Goal: Information Seeking & Learning: Understand process/instructions

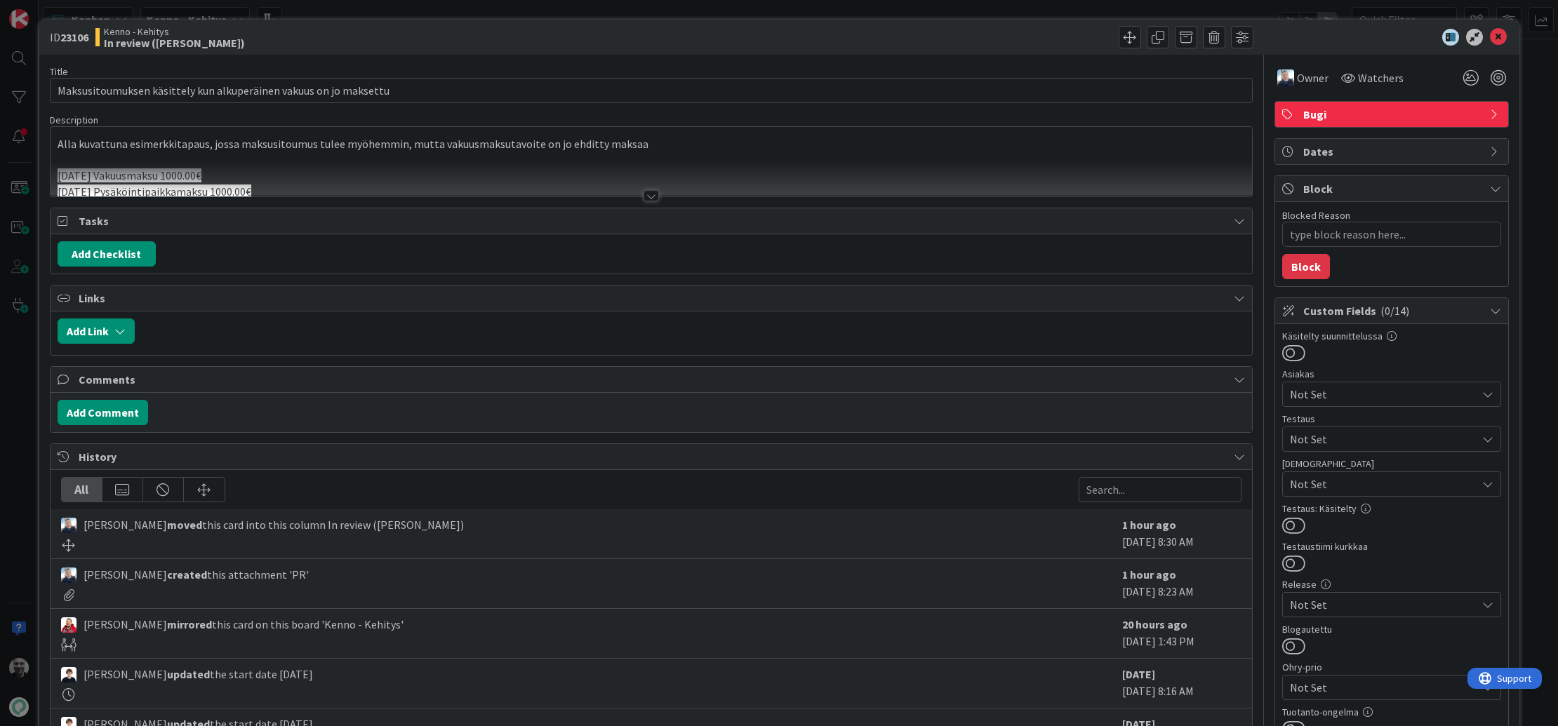
click at [644, 193] on div at bounding box center [651, 195] width 15 height 11
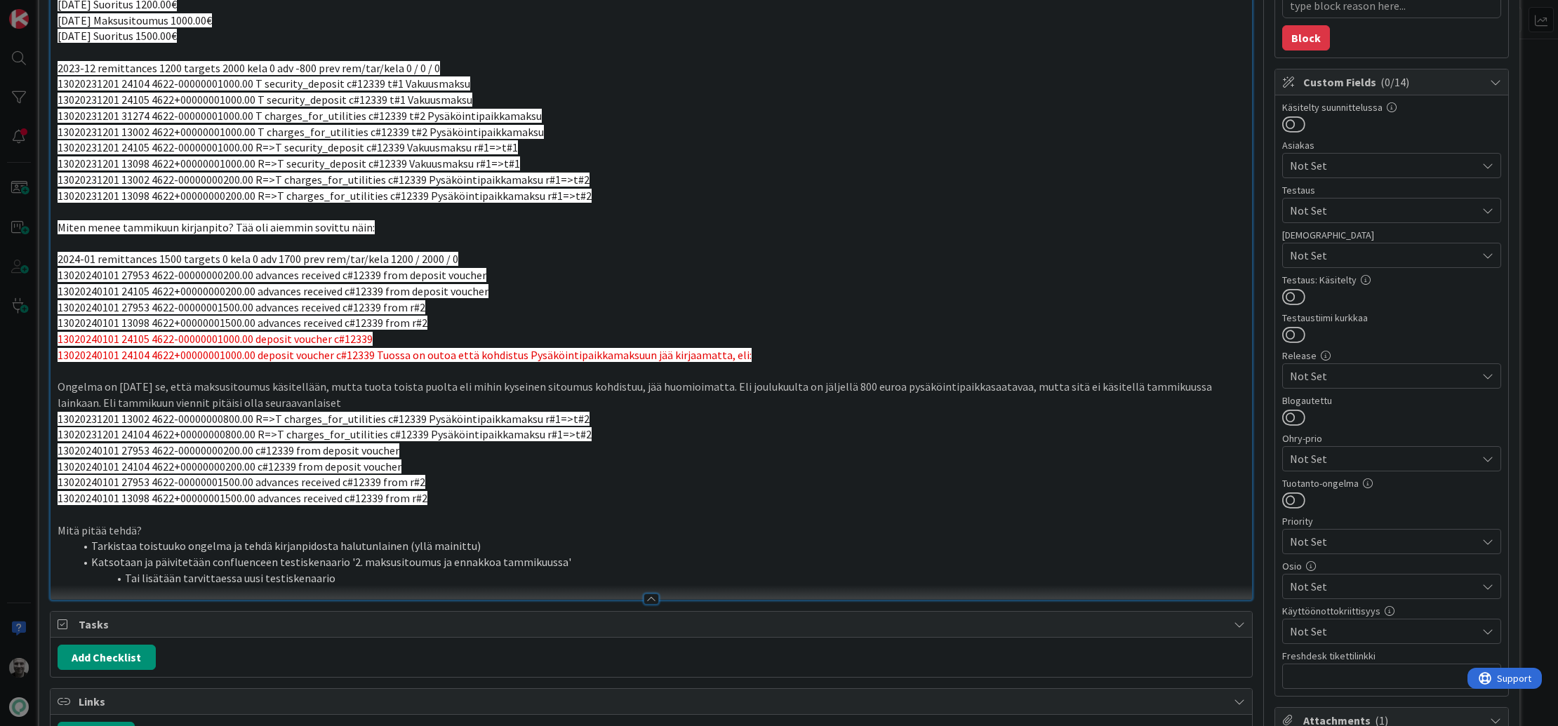
scroll to position [230, 0]
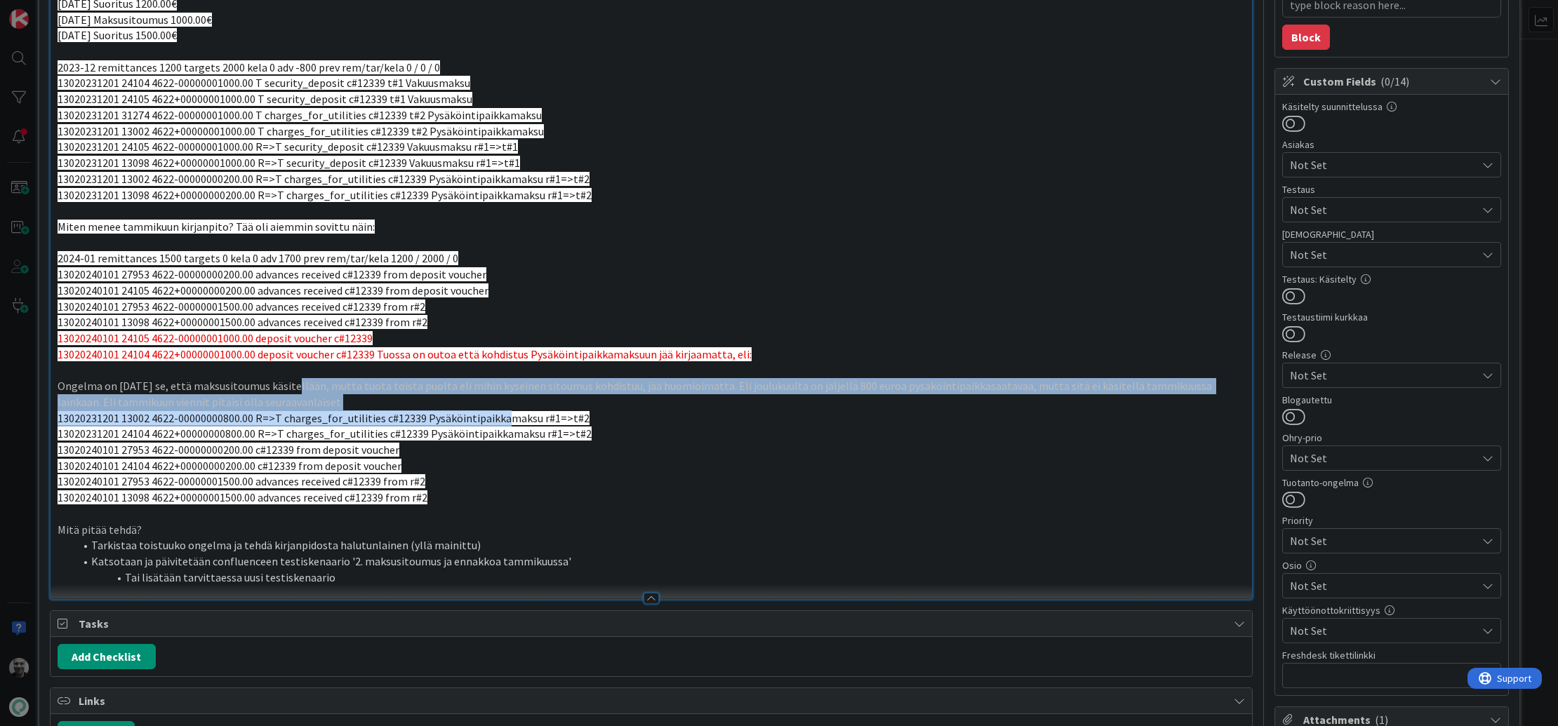
drag, startPoint x: 297, startPoint y: 385, endPoint x: 496, endPoint y: 411, distance: 200.9
click at [496, 411] on div "Alla kuvattuna esimerkkitapaus, jossa maksusitoumus tulee myöhemmin, mutta vaku…" at bounding box center [652, 264] width 1202 height 670
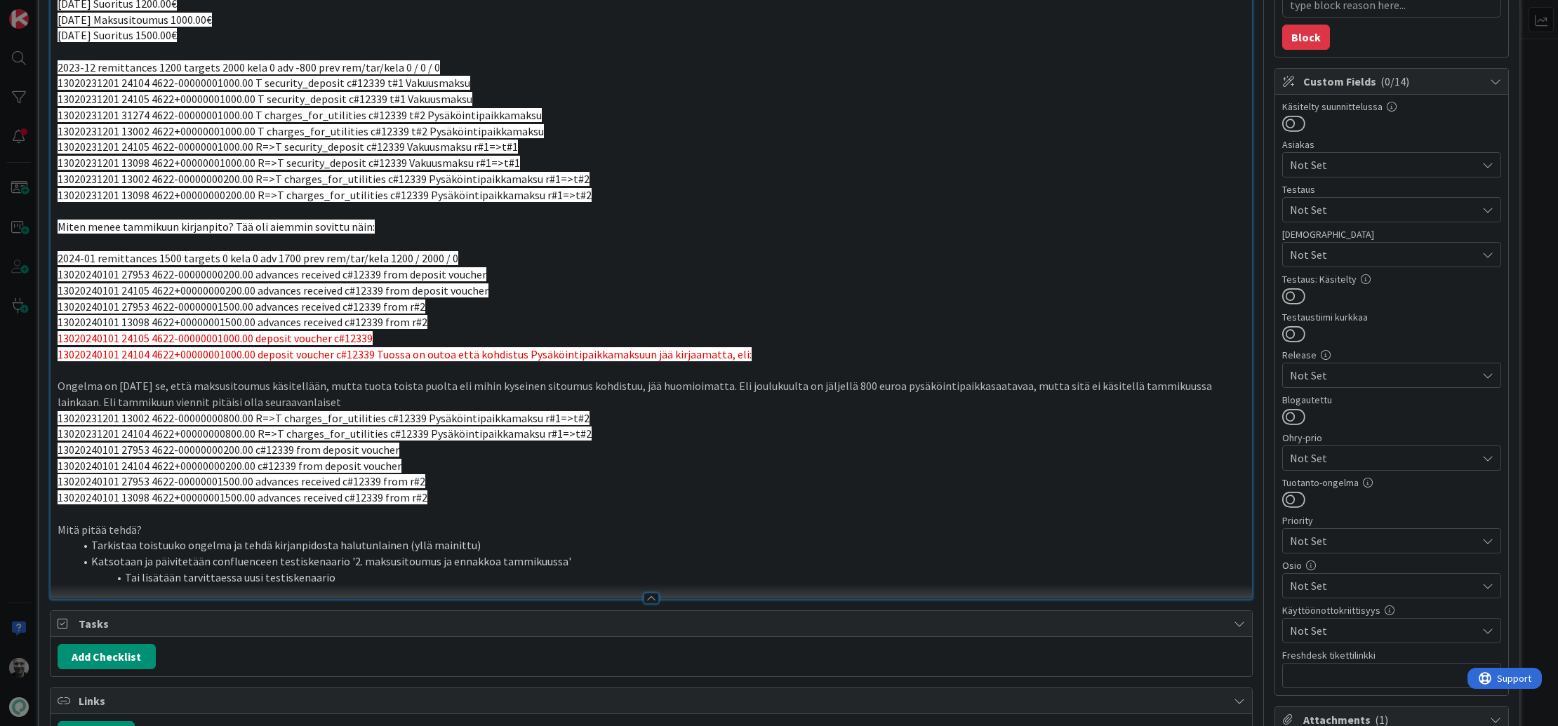
click at [492, 390] on p "Ongelma on [DATE] se, että maksusitoumus käsitellään, mutta tuota toista puolta…" at bounding box center [652, 394] width 1188 height 32
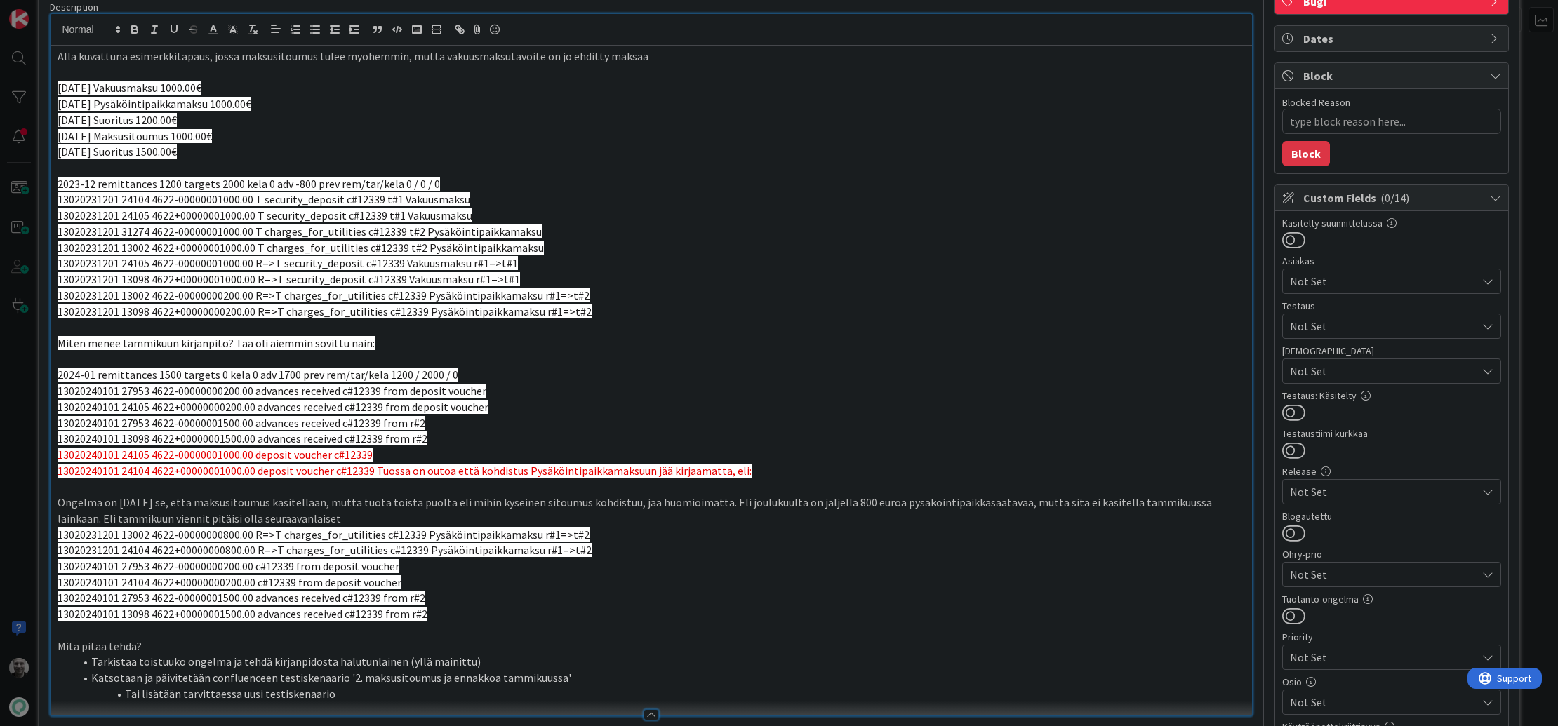
scroll to position [115, 0]
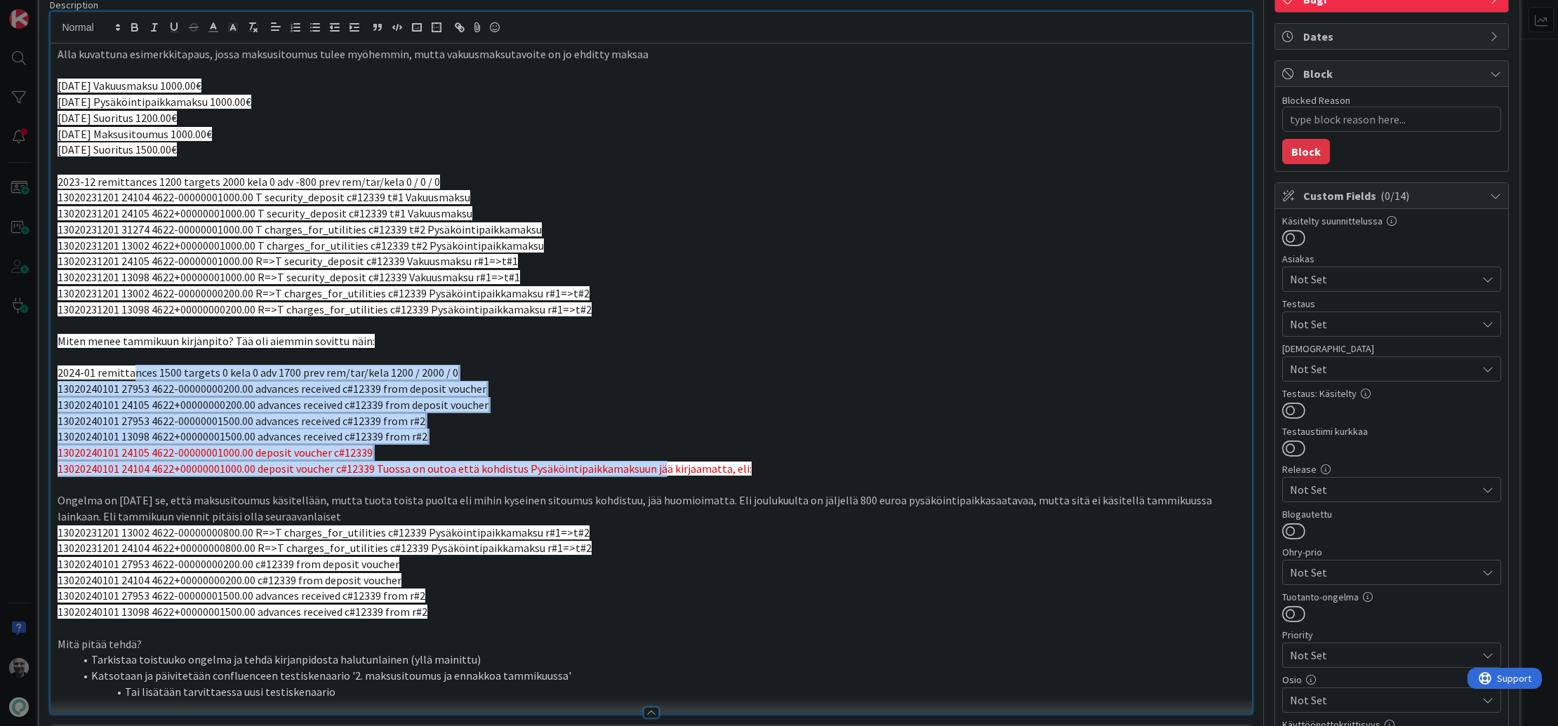
drag, startPoint x: 130, startPoint y: 371, endPoint x: 658, endPoint y: 467, distance: 536.4
click at [658, 467] on div "Alla kuvattuna esimerkkitapaus, jossa maksusitoumus tulee myöhemmin, mutta vaku…" at bounding box center [652, 379] width 1202 height 670
click at [658, 467] on span "13020240101 24104 4622+00000001000.00 deposit voucher c#12339 Tuossa on outoa e…" at bounding box center [405, 469] width 694 height 14
drag, startPoint x: 64, startPoint y: 370, endPoint x: 643, endPoint y: 472, distance: 588.1
click at [643, 472] on div "Alla kuvattuna esimerkkitapaus, jossa maksusitoumus tulee myöhemmin, mutta vaku…" at bounding box center [652, 379] width 1202 height 670
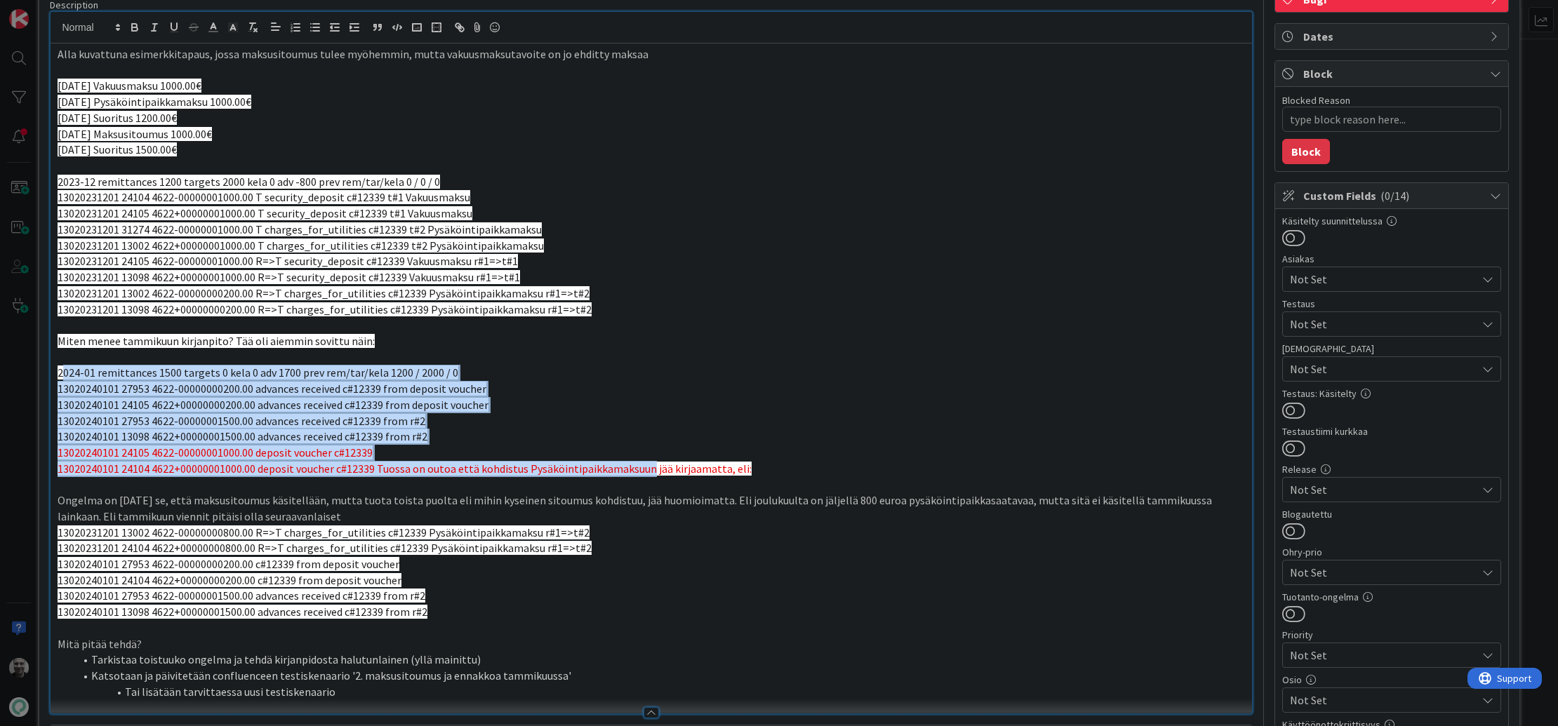
click at [643, 472] on span "13020240101 24104 4622+00000001000.00 deposit voucher c#12339 Tuossa on outoa e…" at bounding box center [405, 469] width 694 height 14
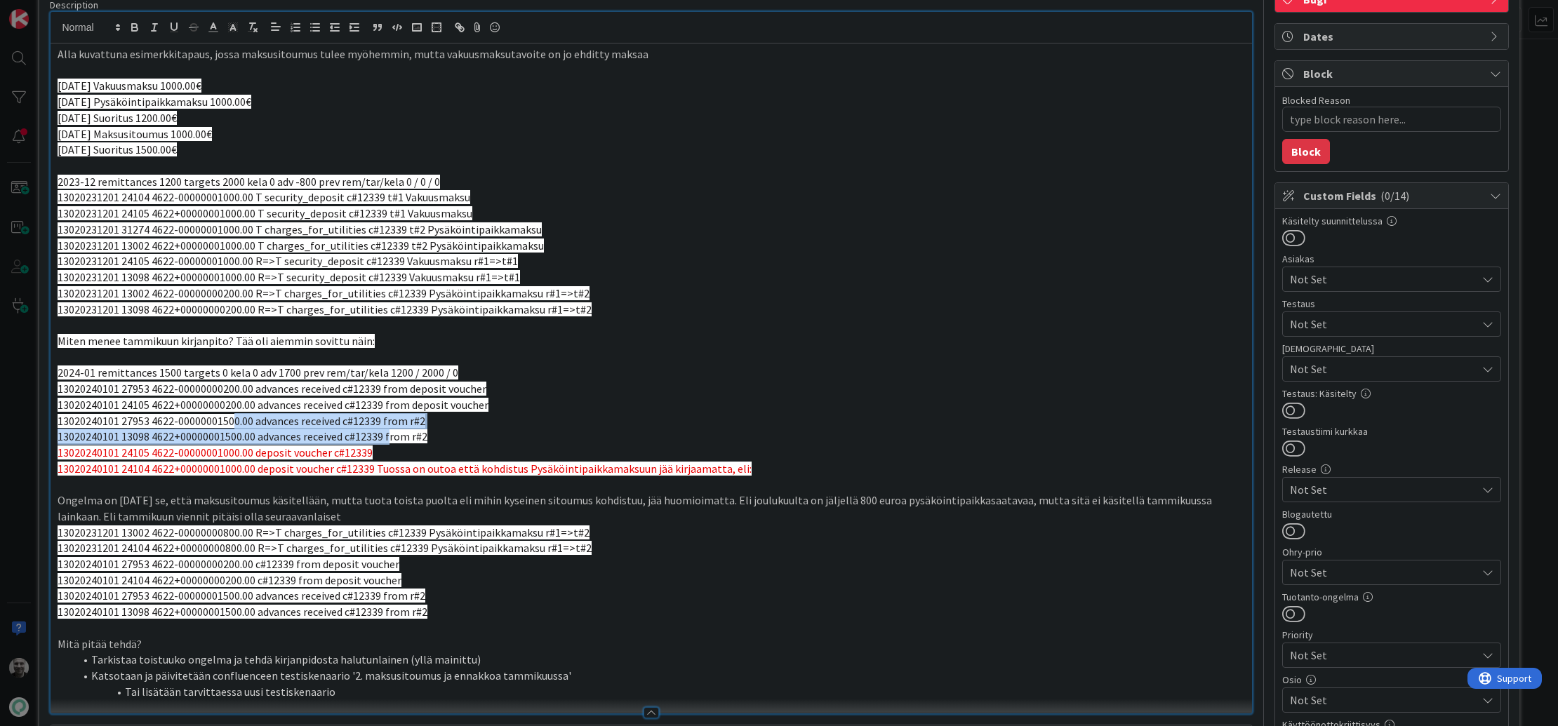
drag, startPoint x: 232, startPoint y: 416, endPoint x: 387, endPoint y: 432, distance: 156.0
click at [388, 432] on div "Alla kuvattuna esimerkkitapaus, jossa maksusitoumus tulee myöhemmin, mutta vaku…" at bounding box center [652, 379] width 1202 height 670
click at [366, 326] on p at bounding box center [652, 325] width 1188 height 16
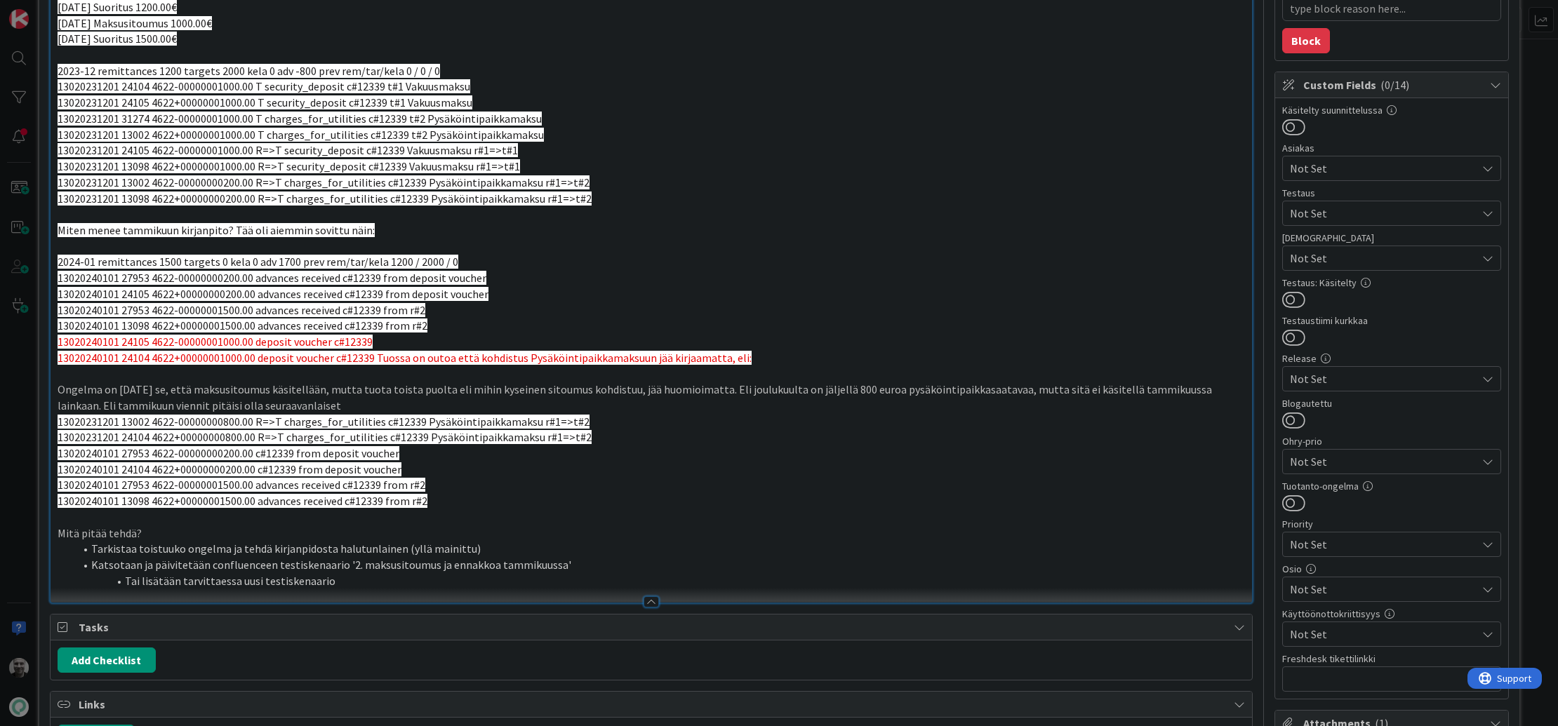
scroll to position [230, 0]
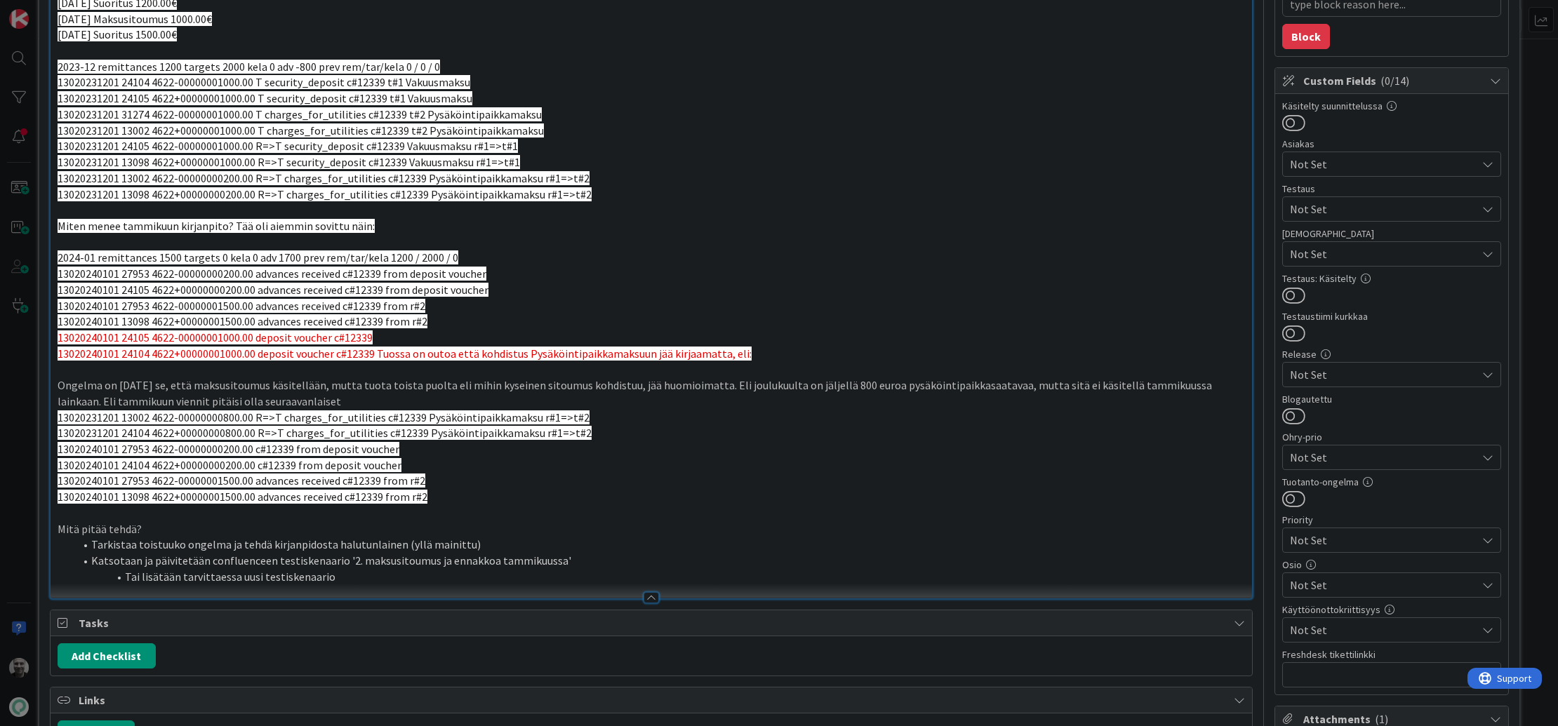
click at [794, 384] on p "Ongelma on [DATE] se, että maksusitoumus käsitellään, mutta tuota toista puolta…" at bounding box center [652, 394] width 1188 height 32
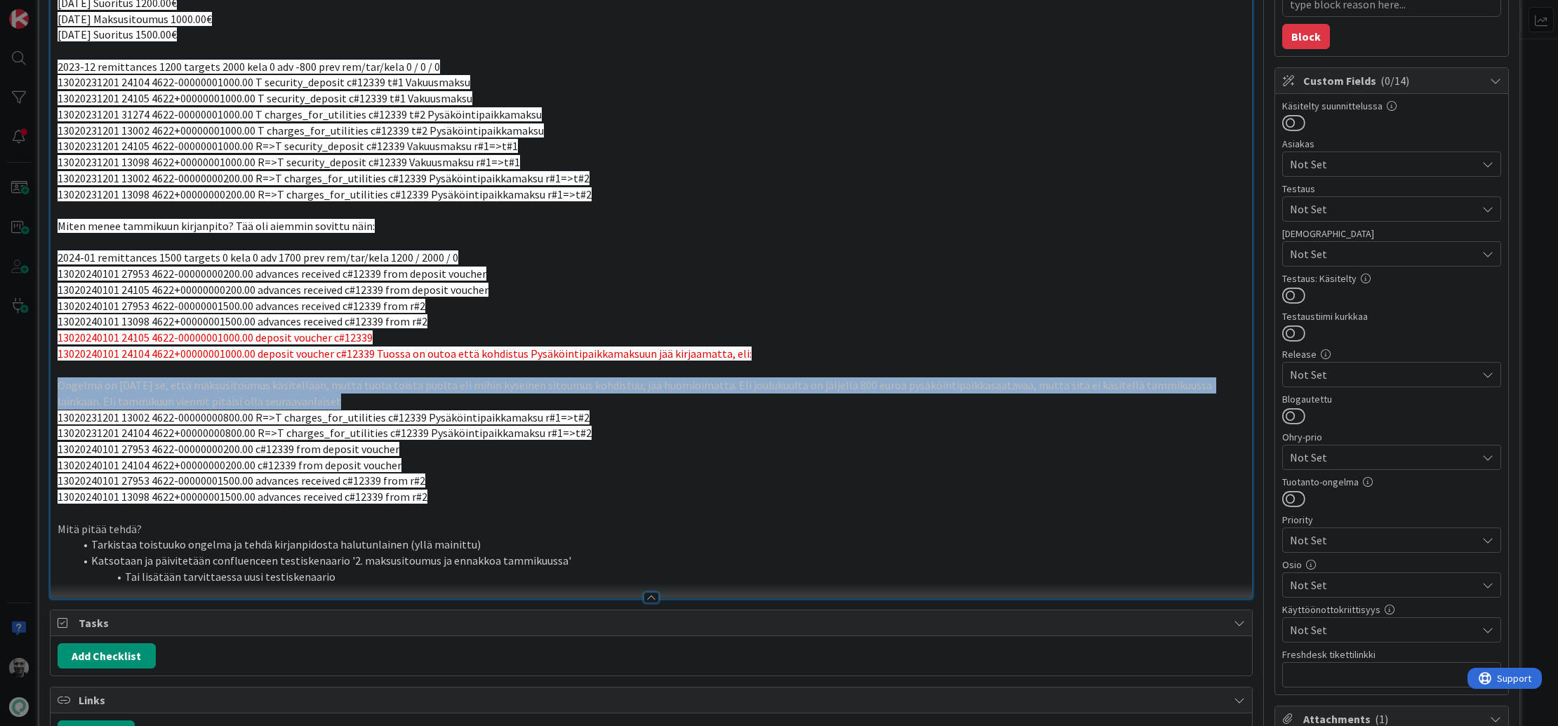
click at [794, 384] on p "Ongelma on [DATE] se, että maksusitoumus käsitellään, mutta tuota toista puolta…" at bounding box center [652, 394] width 1188 height 32
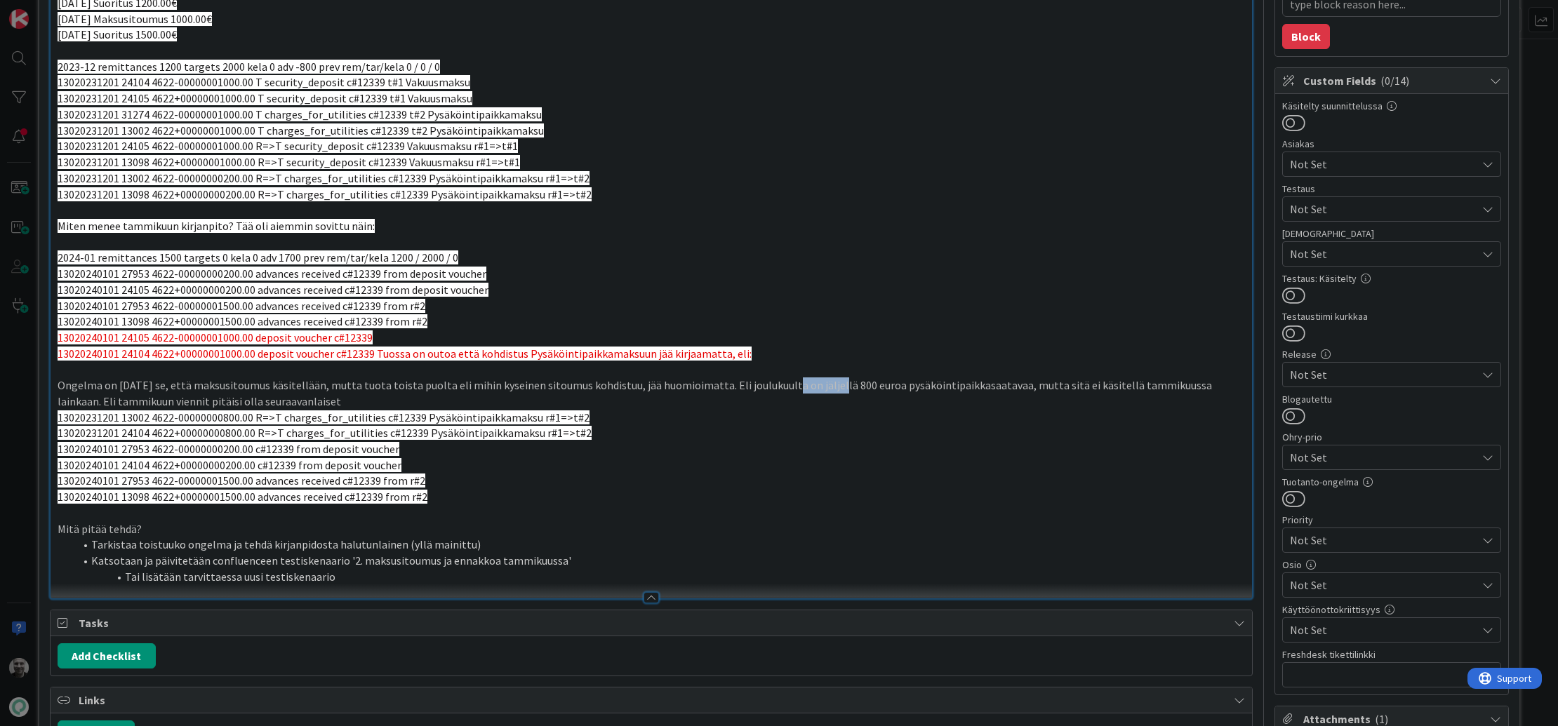
click at [794, 384] on p "Ongelma on [DATE] se, että maksusitoumus käsitellään, mutta tuota toista puolta…" at bounding box center [652, 394] width 1188 height 32
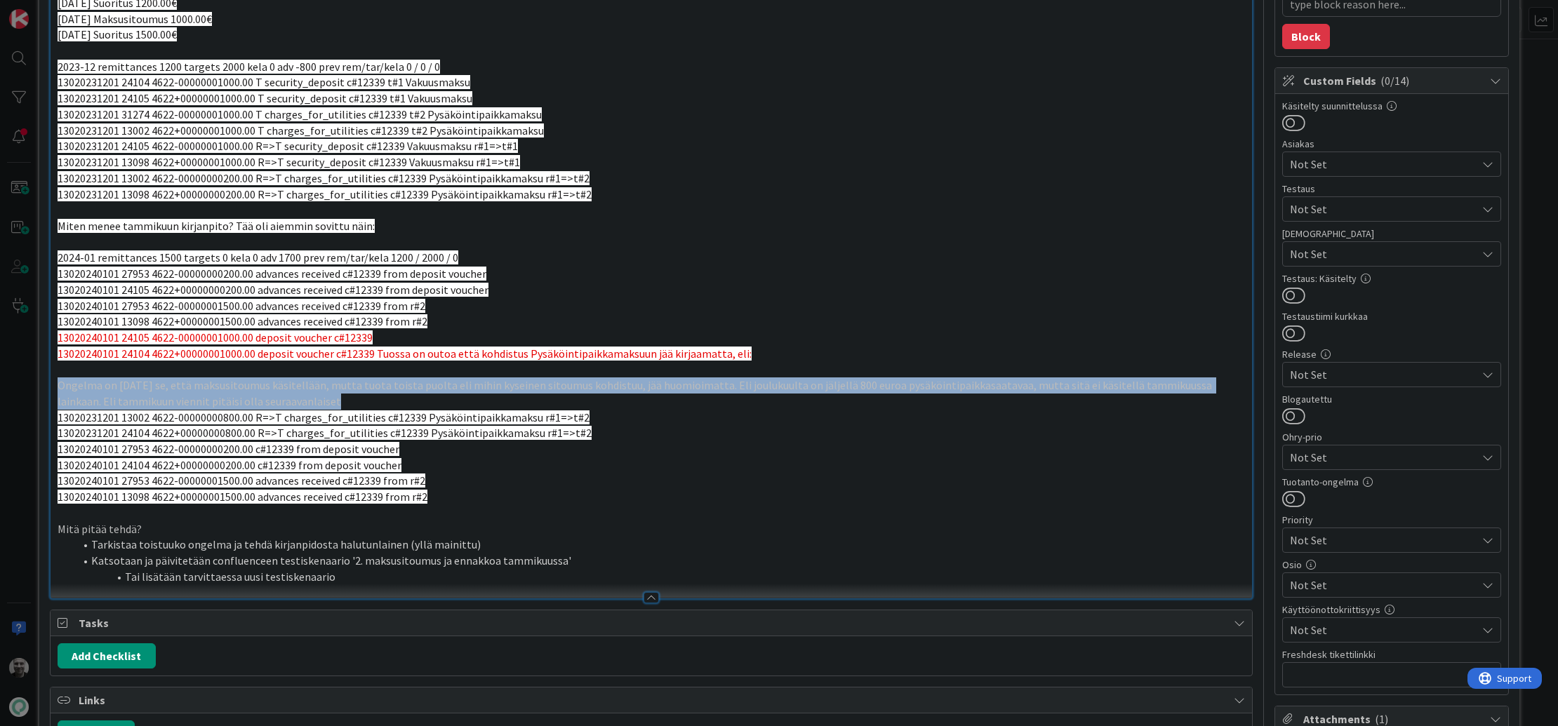
click at [794, 384] on p "Ongelma on [DATE] se, että maksusitoumus käsitellään, mutta tuota toista puolta…" at bounding box center [652, 394] width 1188 height 32
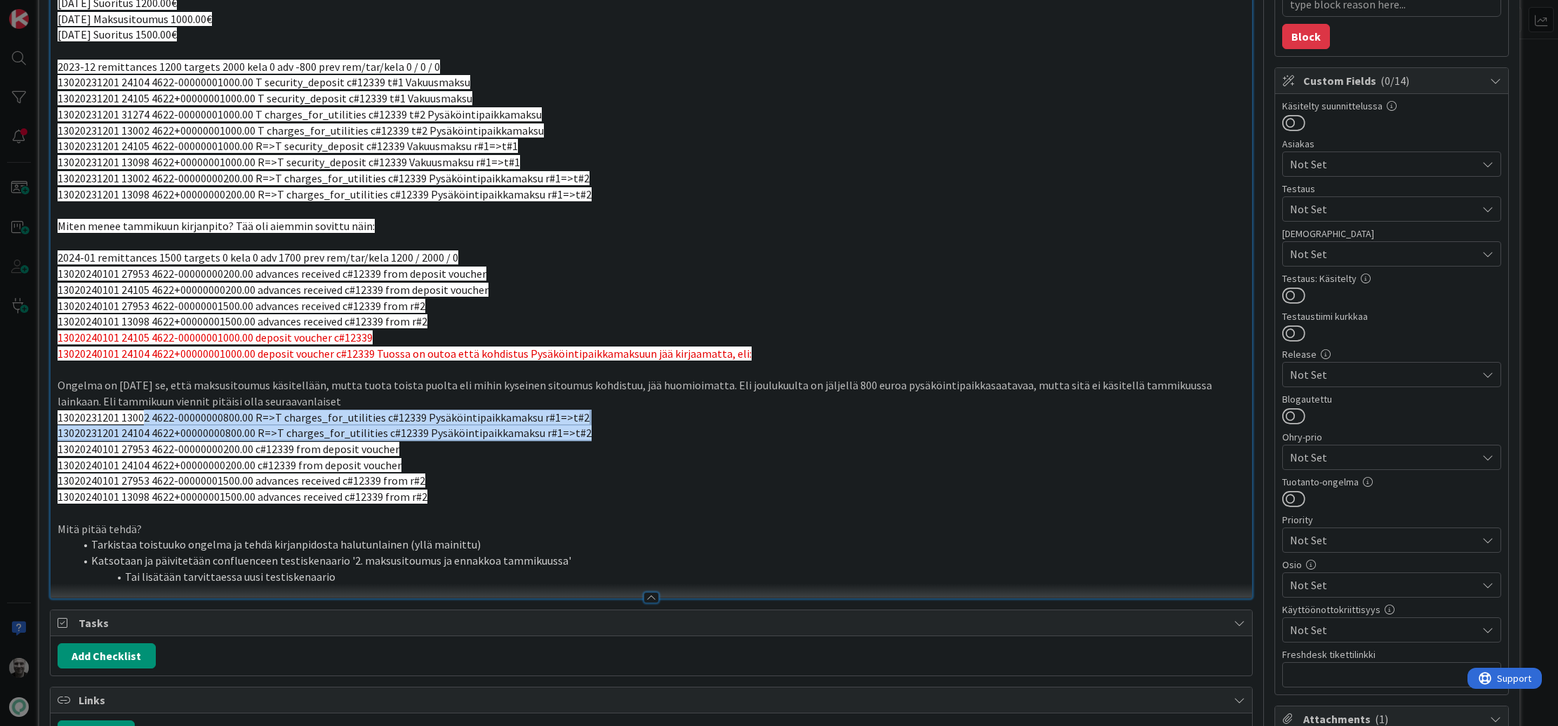
drag, startPoint x: 144, startPoint y: 414, endPoint x: 581, endPoint y: 427, distance: 437.5
click at [581, 427] on div "Alla kuvattuna esimerkkitapaus, jossa maksusitoumus tulee myöhemmin, mutta vaku…" at bounding box center [652, 263] width 1202 height 670
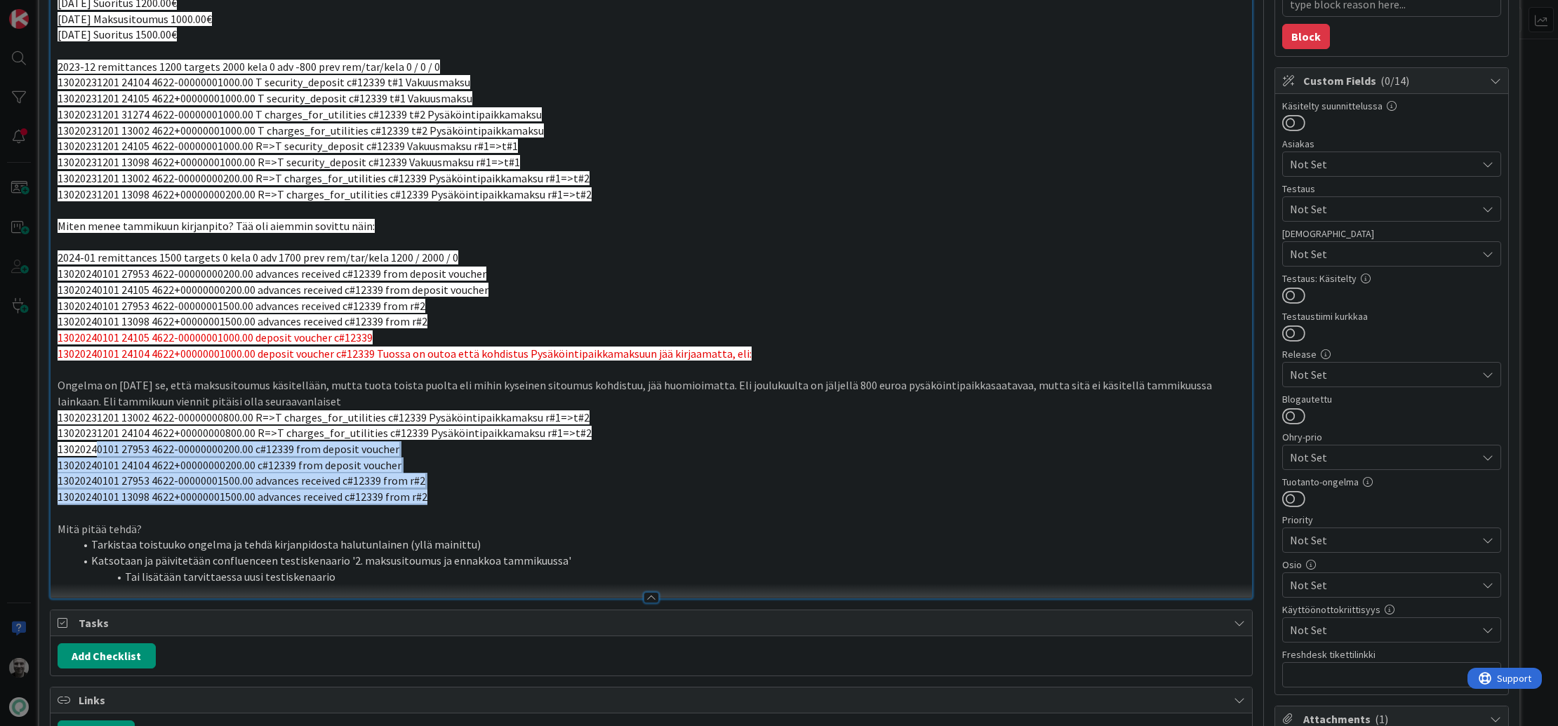
drag, startPoint x: 95, startPoint y: 446, endPoint x: 437, endPoint y: 502, distance: 345.7
click at [437, 502] on div "Alla kuvattuna esimerkkitapaus, jossa maksusitoumus tulee myöhemmin, mutta vaku…" at bounding box center [652, 263] width 1202 height 670
click at [437, 502] on p "13020240101 13098 4622+00000001500.00 advances received c#12339 from r#2" at bounding box center [652, 497] width 1188 height 16
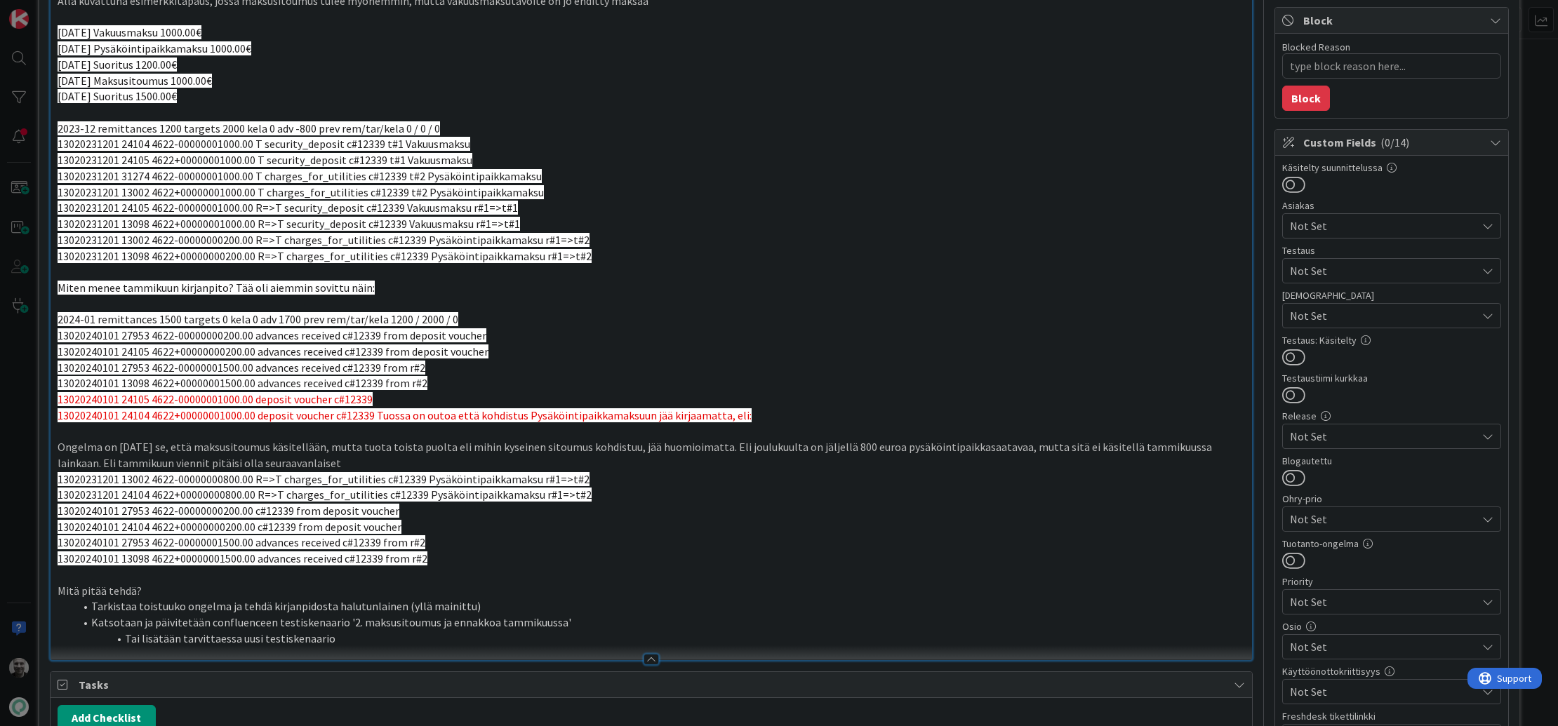
scroll to position [164, 0]
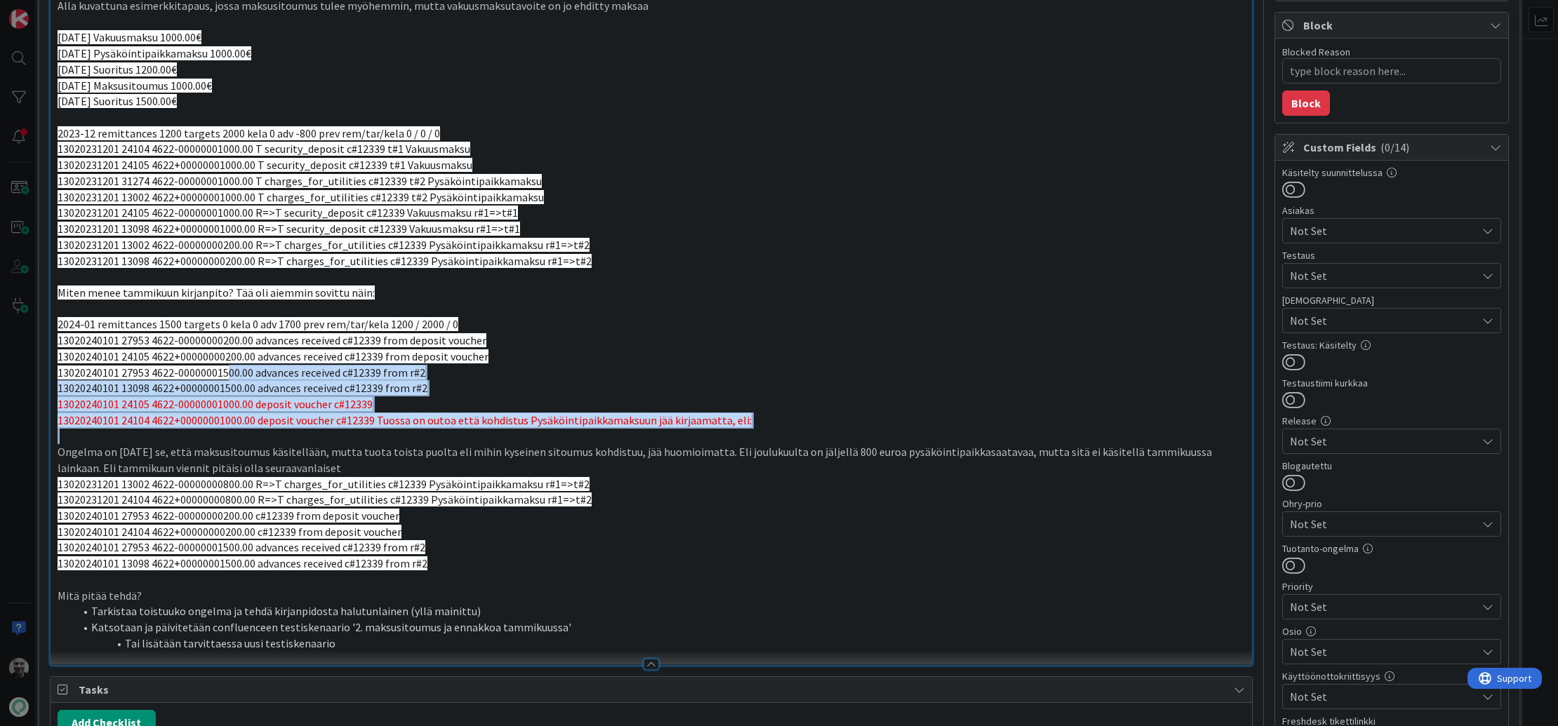
drag, startPoint x: 225, startPoint y: 367, endPoint x: 546, endPoint y: 428, distance: 326.5
click at [546, 428] on div "Alla kuvattuna esimerkkitapaus, jossa maksusitoumus tulee myöhemmin, mutta vaku…" at bounding box center [652, 330] width 1202 height 670
click at [533, 424] on span "13020240101 24104 4622+00000001000.00 deposit voucher c#12339 Tuossa on outoa e…" at bounding box center [405, 420] width 694 height 14
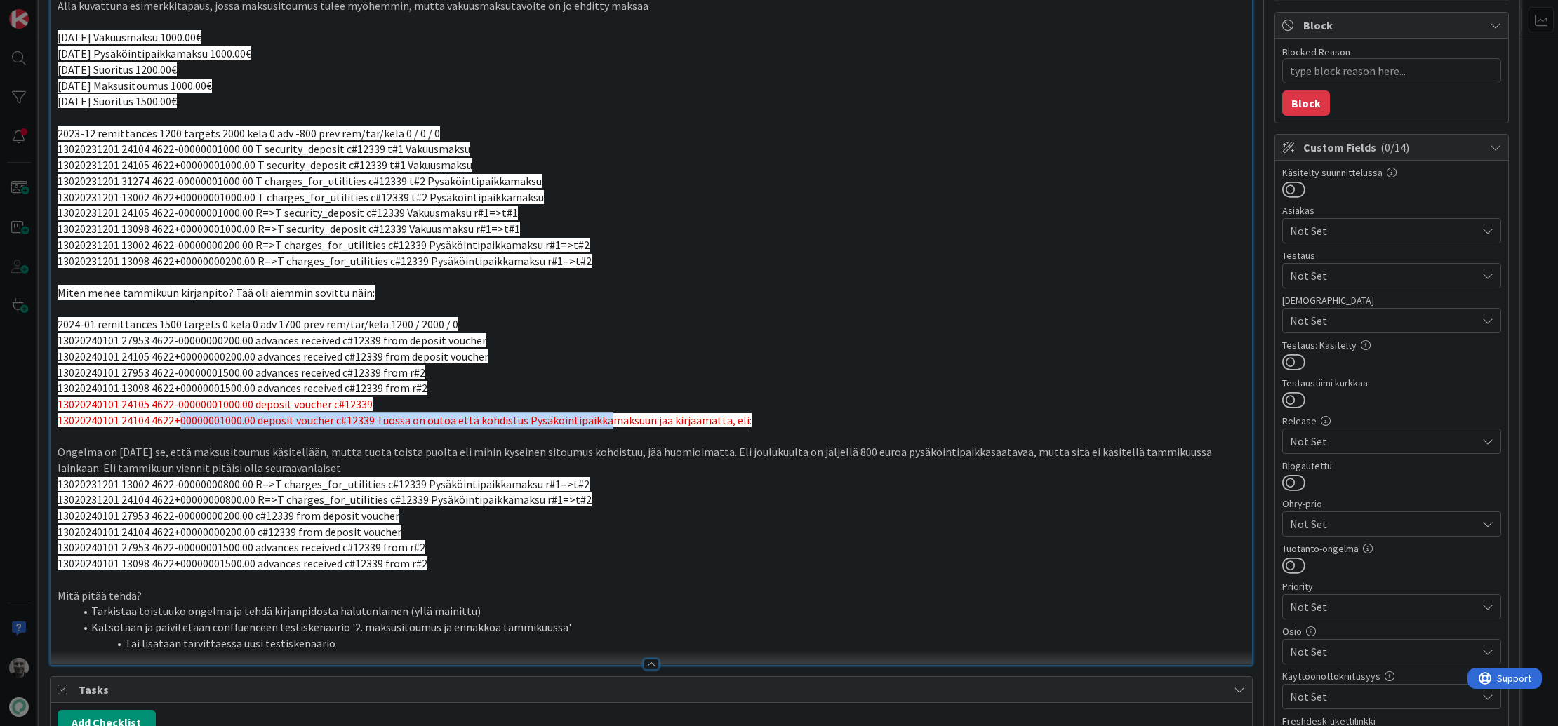
drag, startPoint x: 604, startPoint y: 420, endPoint x: 180, endPoint y: 423, distance: 424.0
click at [179, 423] on span "13020240101 24104 4622+00000001000.00 deposit voucher c#12339 Tuossa on outoa e…" at bounding box center [405, 420] width 694 height 14
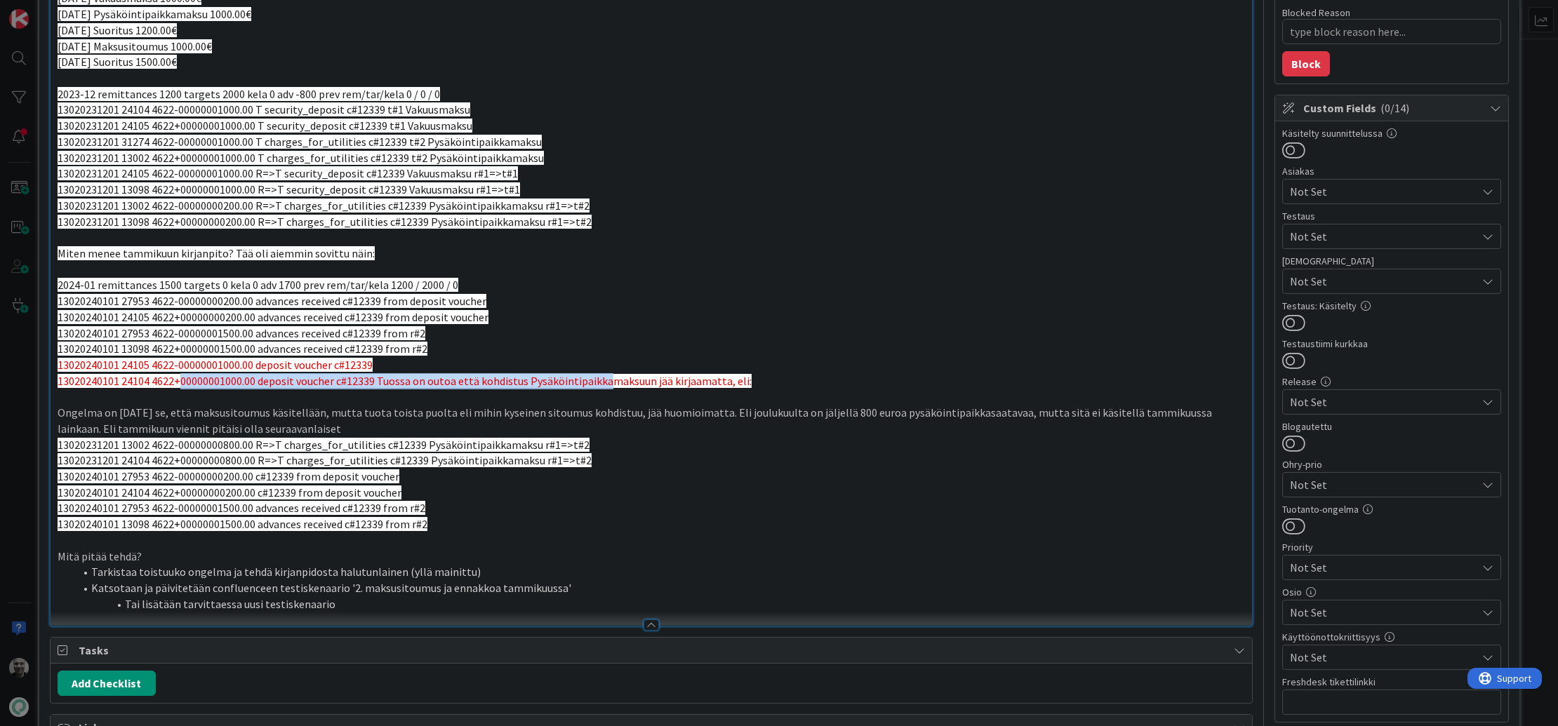
scroll to position [204, 0]
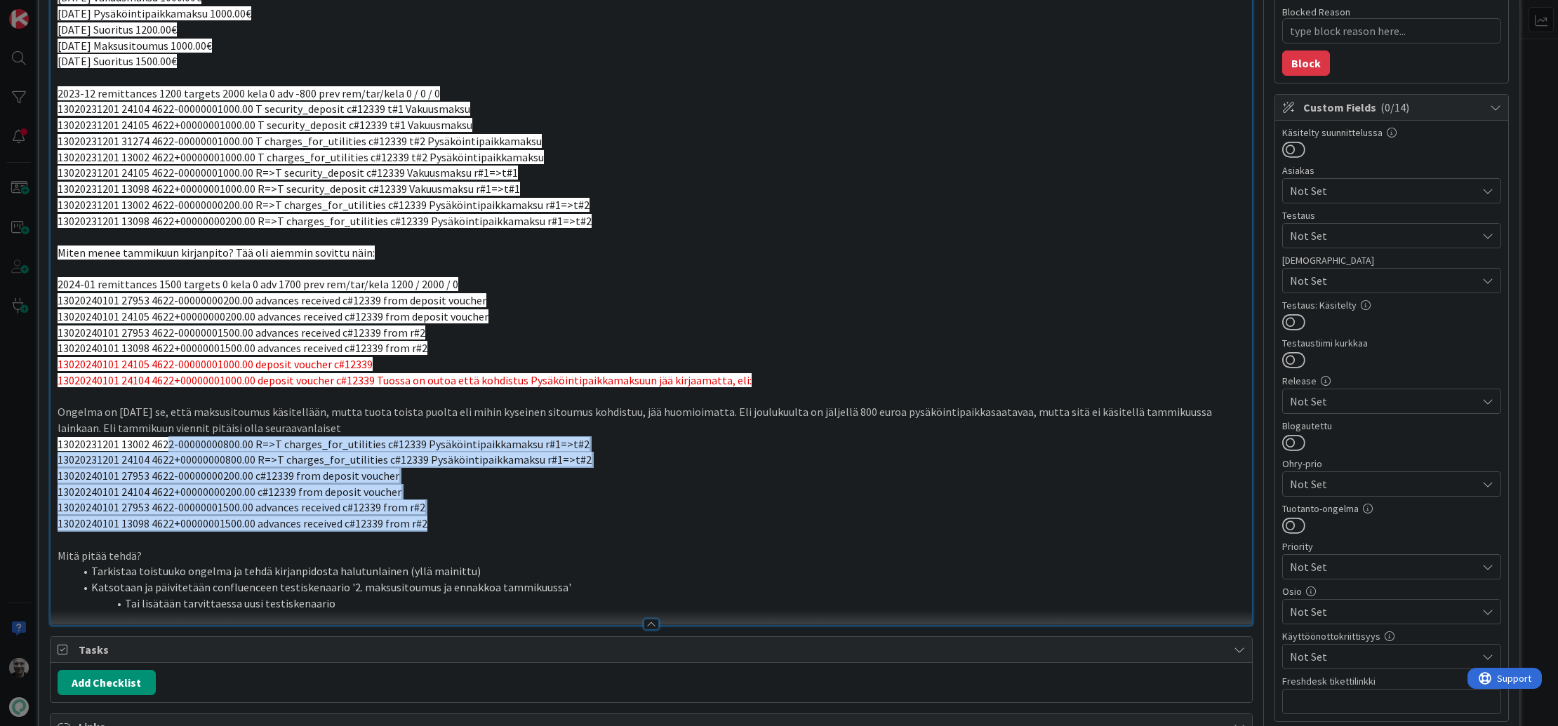
drag, startPoint x: 168, startPoint y: 443, endPoint x: 450, endPoint y: 524, distance: 293.5
click at [450, 524] on div "Alla kuvattuna esimerkkitapaus, jossa maksusitoumus tulee myöhemmin, mutta vaku…" at bounding box center [652, 290] width 1202 height 670
click at [450, 524] on p "13020240101 13098 4622+00000001500.00 advances received c#12339 from r#2" at bounding box center [652, 524] width 1188 height 16
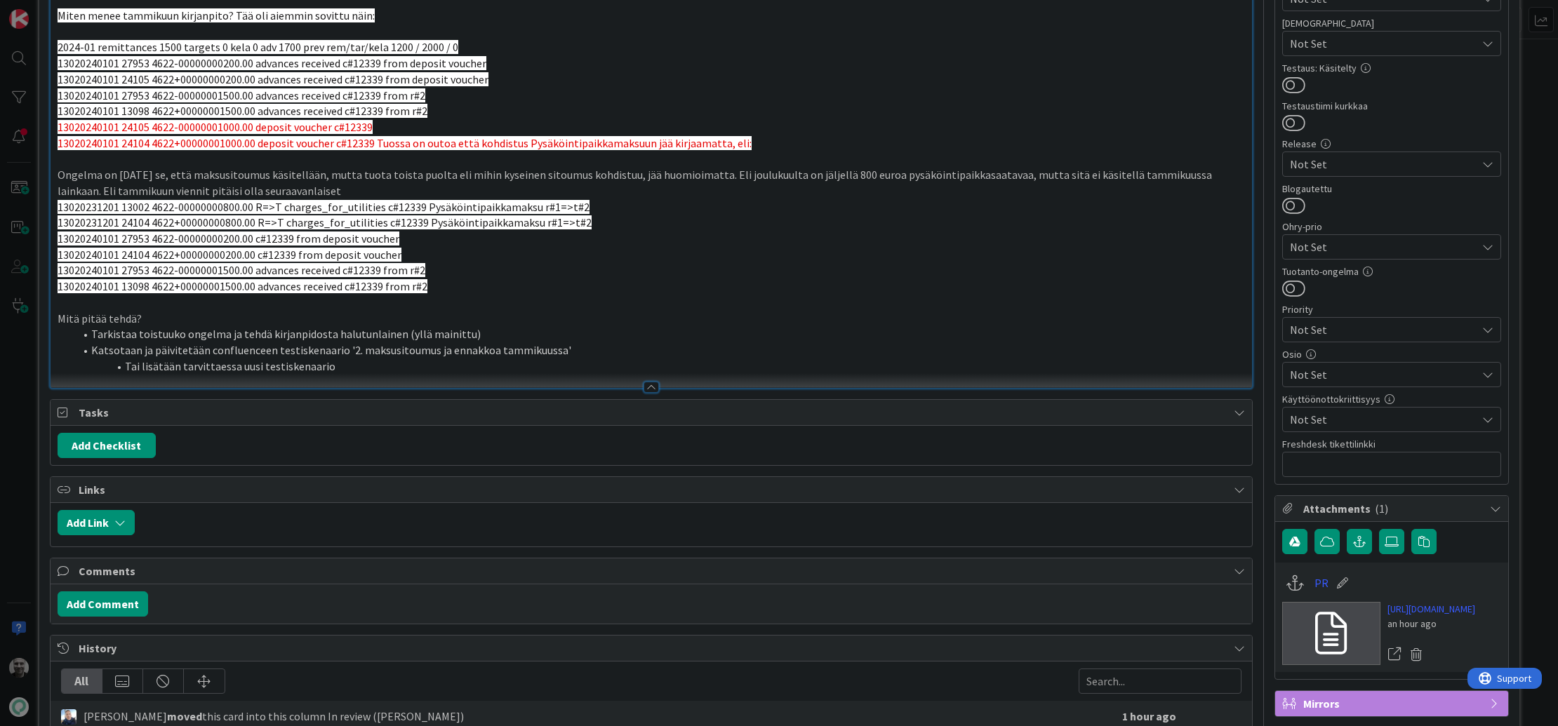
scroll to position [397, 0]
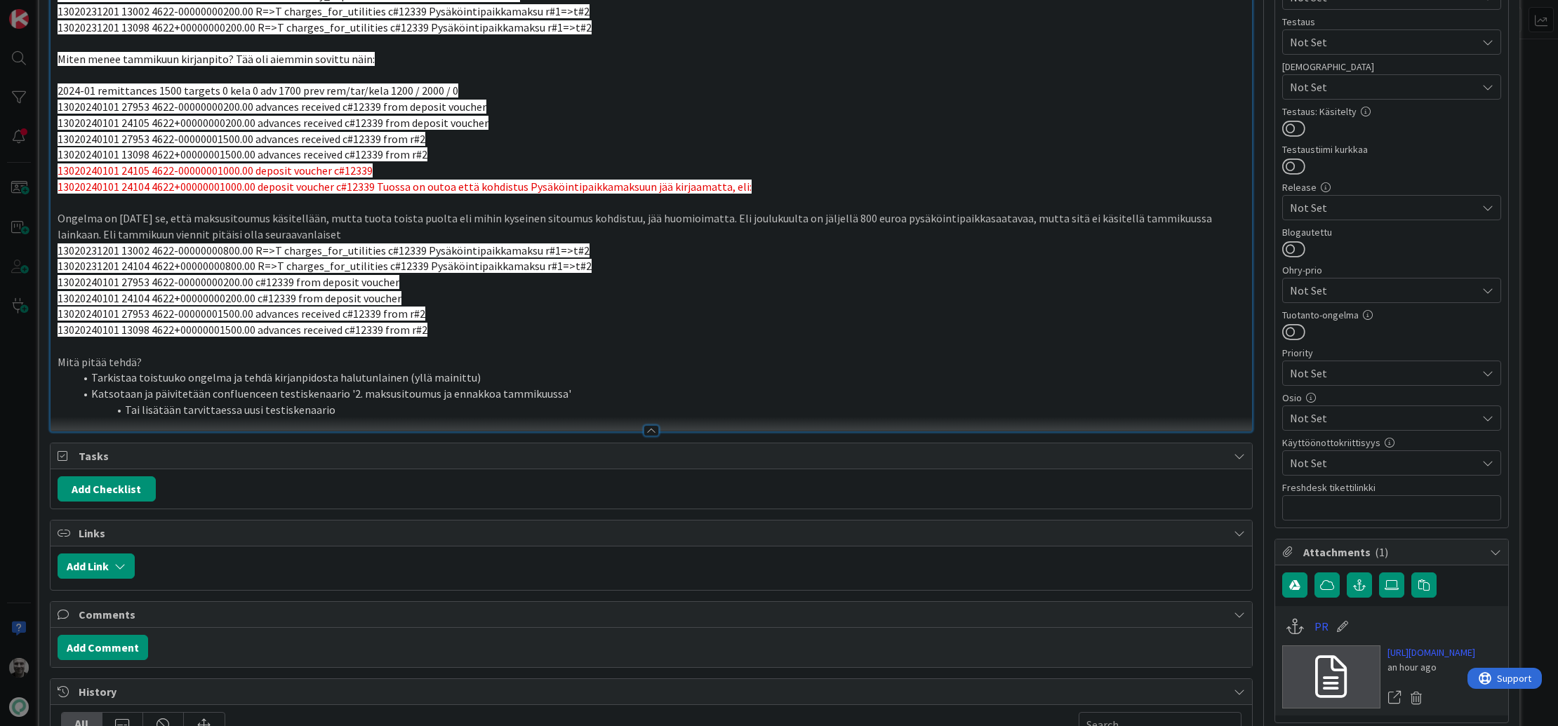
type textarea "x"
